Goal: Use online tool/utility

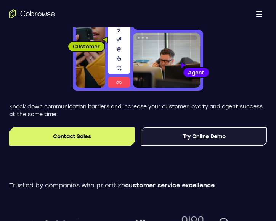
click at [227, 134] on link "Try Online Demo" at bounding box center [204, 136] width 126 height 18
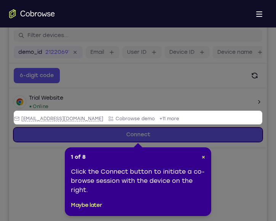
scroll to position [76, 0]
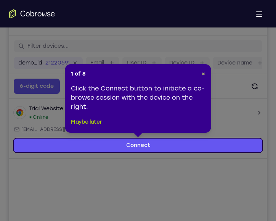
click at [82, 122] on button "Maybe later" at bounding box center [86, 122] width 31 height 9
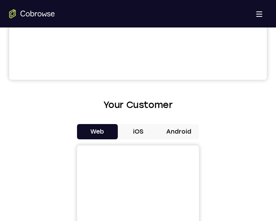
scroll to position [267, 0]
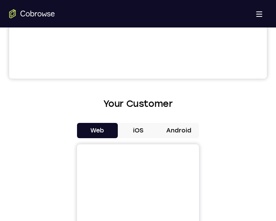
click at [181, 131] on button "Android" at bounding box center [178, 130] width 41 height 15
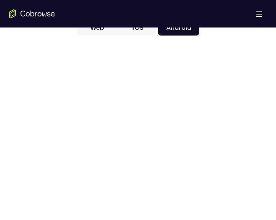
scroll to position [359, 0]
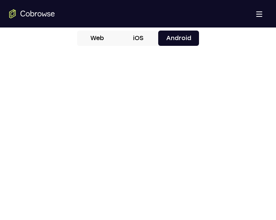
click at [207, 112] on div at bounding box center [138, 169] width 258 height 235
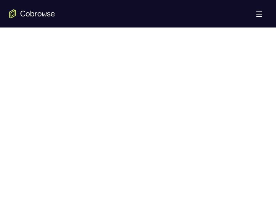
scroll to position [398, 0]
